Goal: Book appointment/travel/reservation

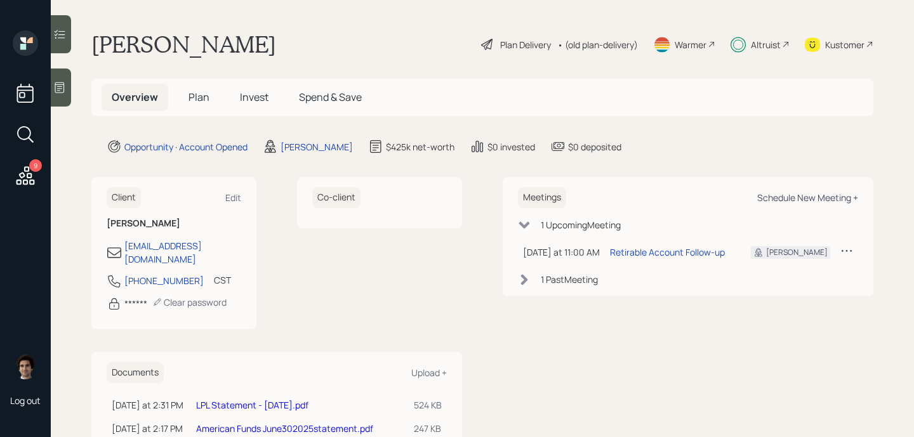
click at [849, 200] on div "Schedule New Meeting +" at bounding box center [807, 198] width 101 height 12
select select "bffa7908-1b2a-4c79-9bb6-f0ec9aed22d3"
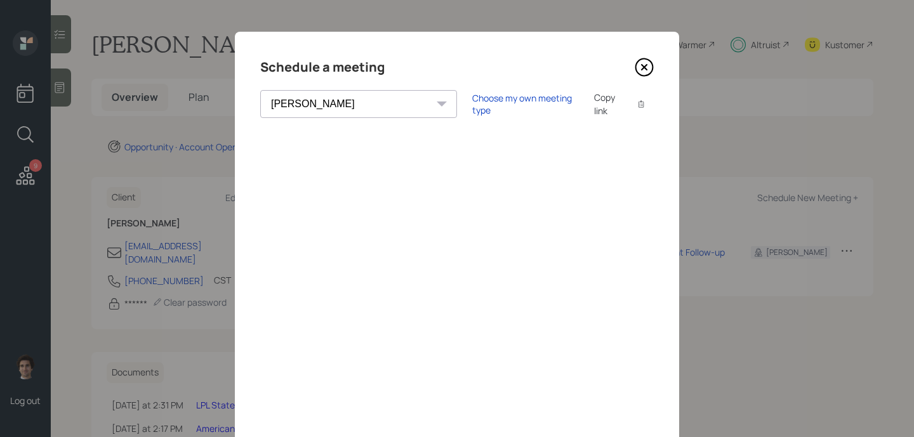
scroll to position [6, 0]
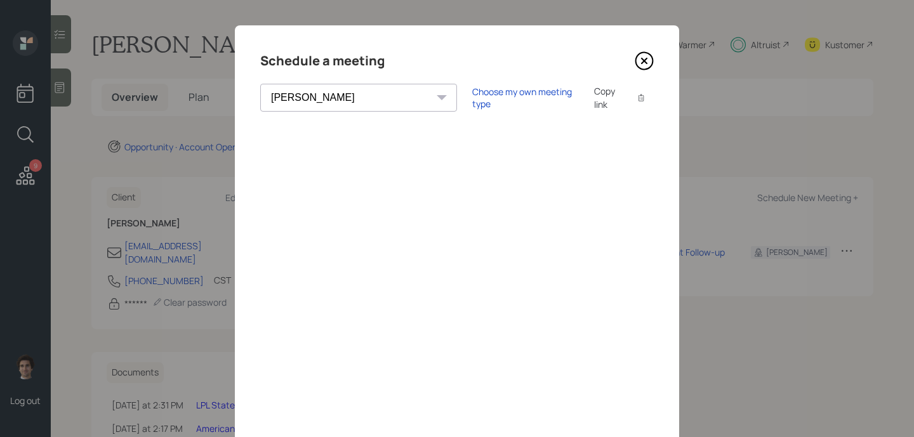
click at [646, 55] on icon at bounding box center [643, 60] width 19 height 19
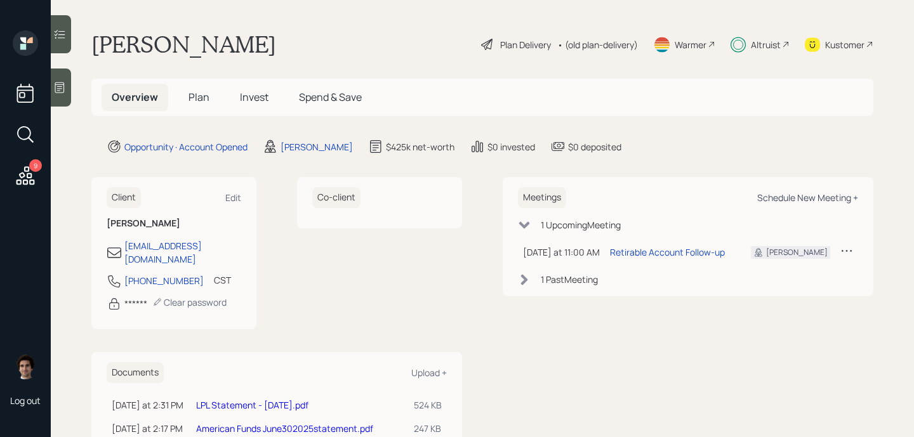
click at [789, 199] on div "Schedule New Meeting +" at bounding box center [807, 198] width 101 height 12
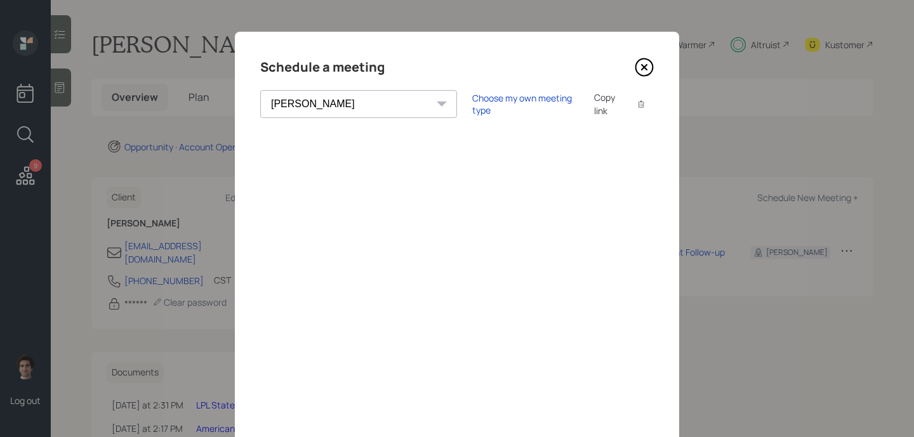
click at [362, 115] on select "[PERSON_NAME] [PERSON_NAME] [PERSON_NAME] [PERSON_NAME] [PERSON_NAME] [PERSON_N…" at bounding box center [358, 104] width 197 height 28
select select "ade3b313-576a-42c5-b346-1eb294908ae6"
click at [650, 67] on icon at bounding box center [643, 67] width 19 height 19
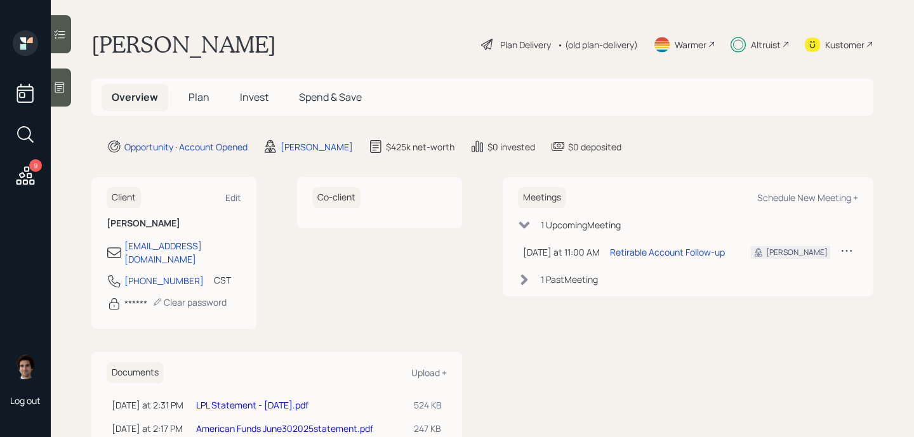
click at [849, 251] on icon at bounding box center [846, 250] width 13 height 13
click at [807, 273] on div "Reschedule" at bounding box center [806, 275] width 91 height 12
